Goal: Task Accomplishment & Management: Manage account settings

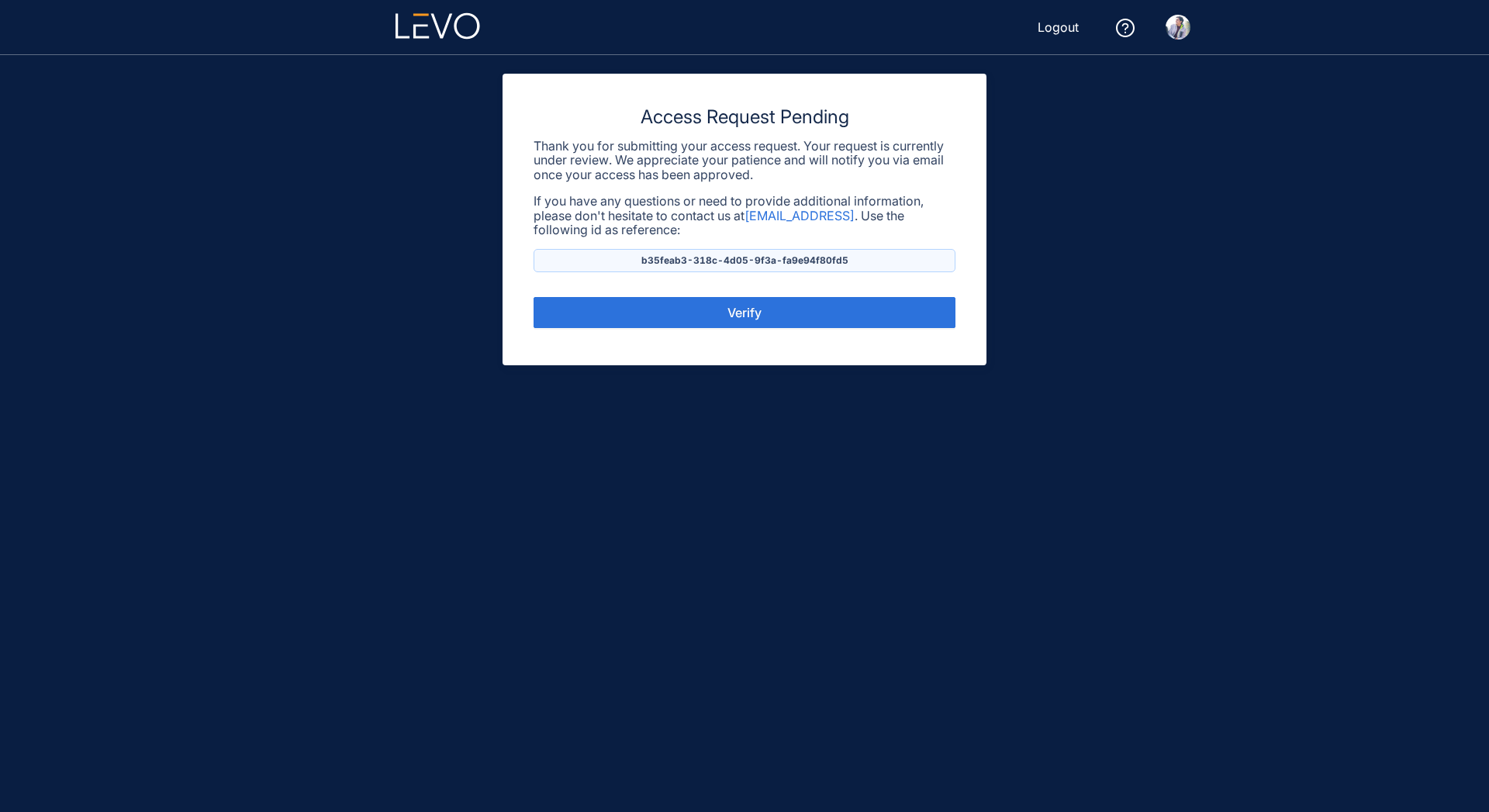
click at [1183, 37] on img at bounding box center [1178, 27] width 25 height 25
click at [1058, 37] on button "Logout" at bounding box center [1057, 27] width 66 height 25
